Goal: Task Accomplishment & Management: Use online tool/utility

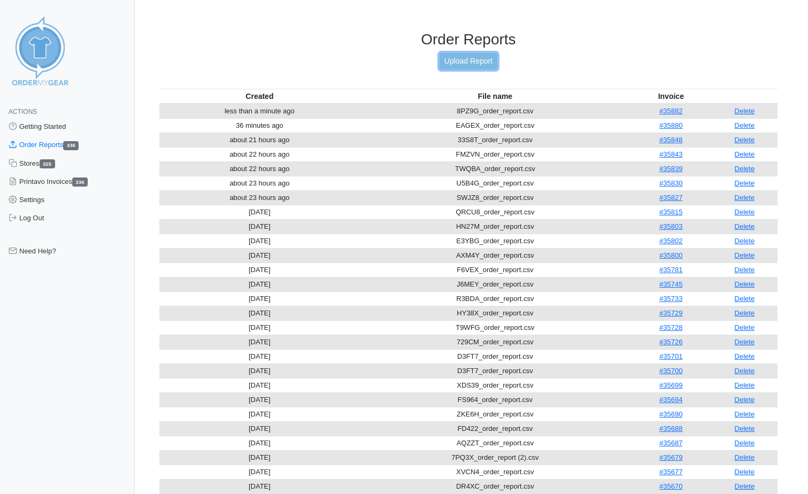
click at [478, 57] on link "Upload Report" at bounding box center [468, 61] width 58 height 17
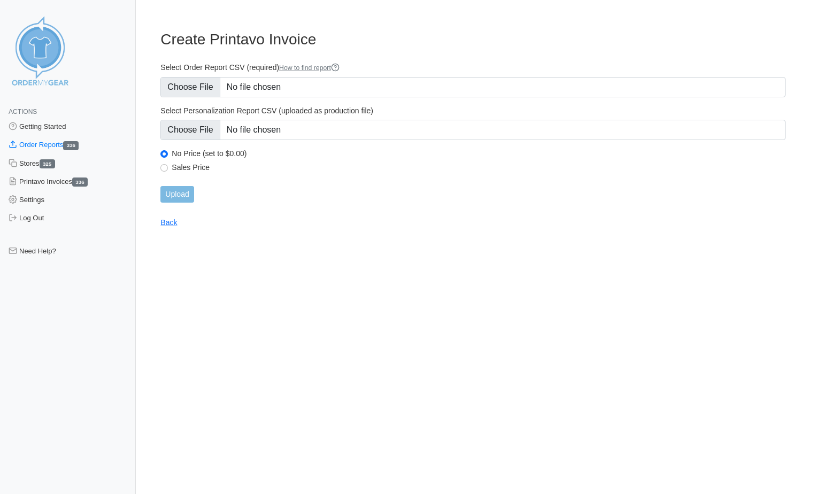
type input "C:\fakepath\UA4CX_order_report (1).csv"
click at [187, 202] on input "Upload" at bounding box center [176, 194] width 33 height 17
